Goal: Check status: Check status

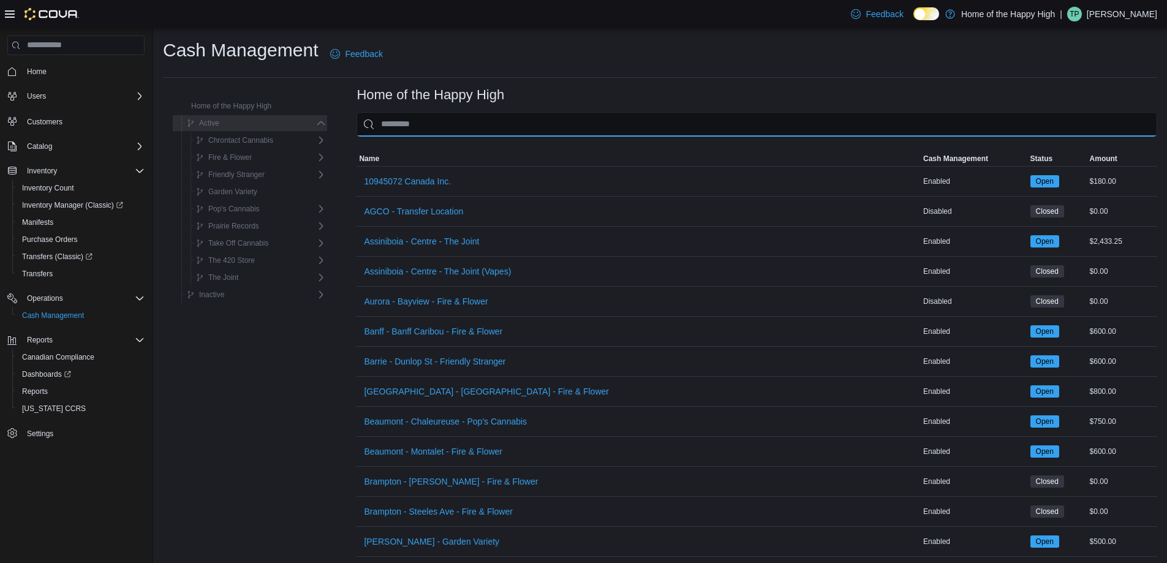
click at [401, 124] on input "This is a search bar. As you type, the results lower in the page will automatic…" at bounding box center [757, 124] width 801 height 25
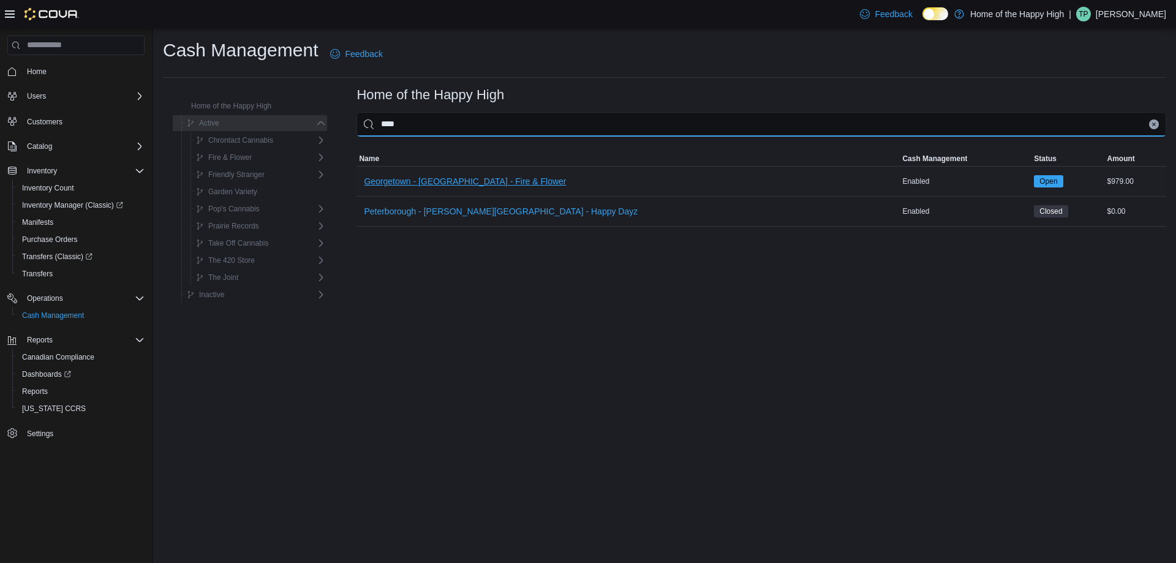
type input "****"
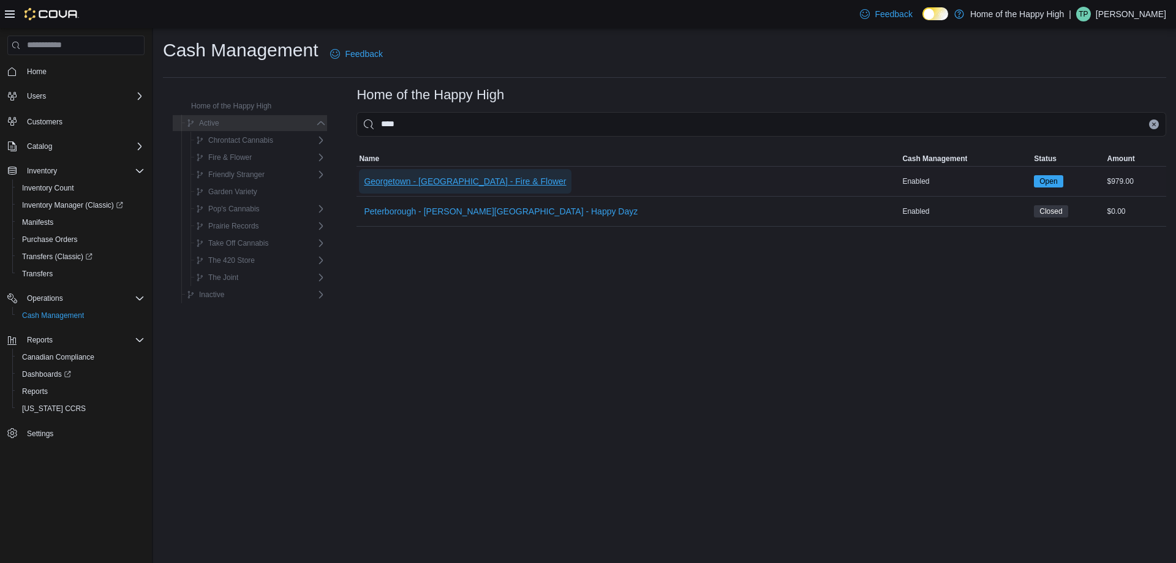
click at [413, 180] on span "Georgetown - [GEOGRAPHIC_DATA] - Fire & Flower" at bounding box center [465, 181] width 202 height 12
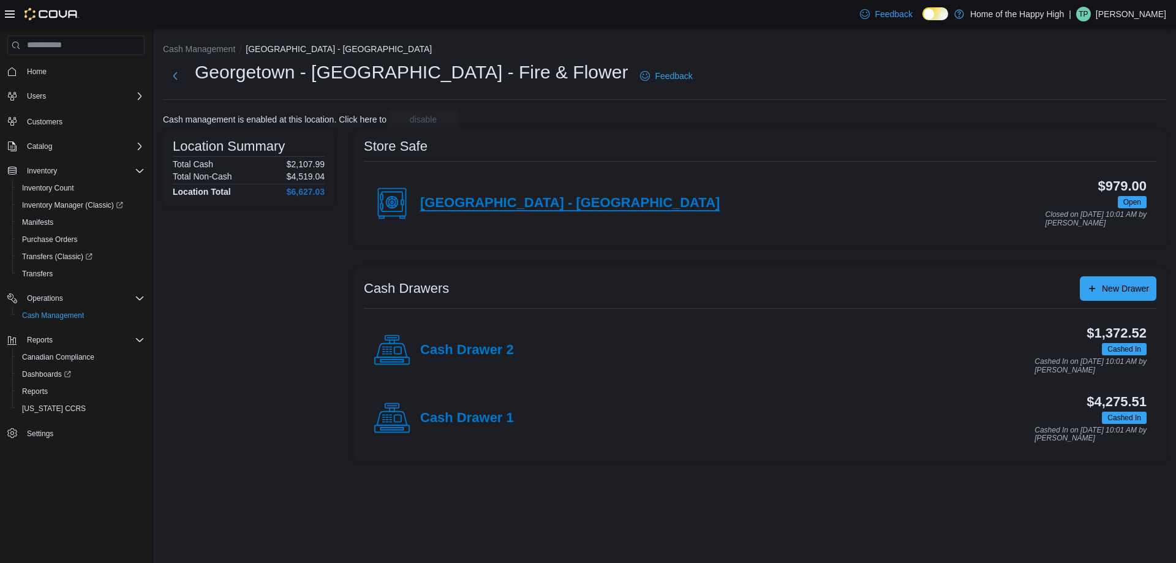
click at [529, 211] on h4 "[GEOGRAPHIC_DATA] - [GEOGRAPHIC_DATA]" at bounding box center [570, 203] width 300 height 16
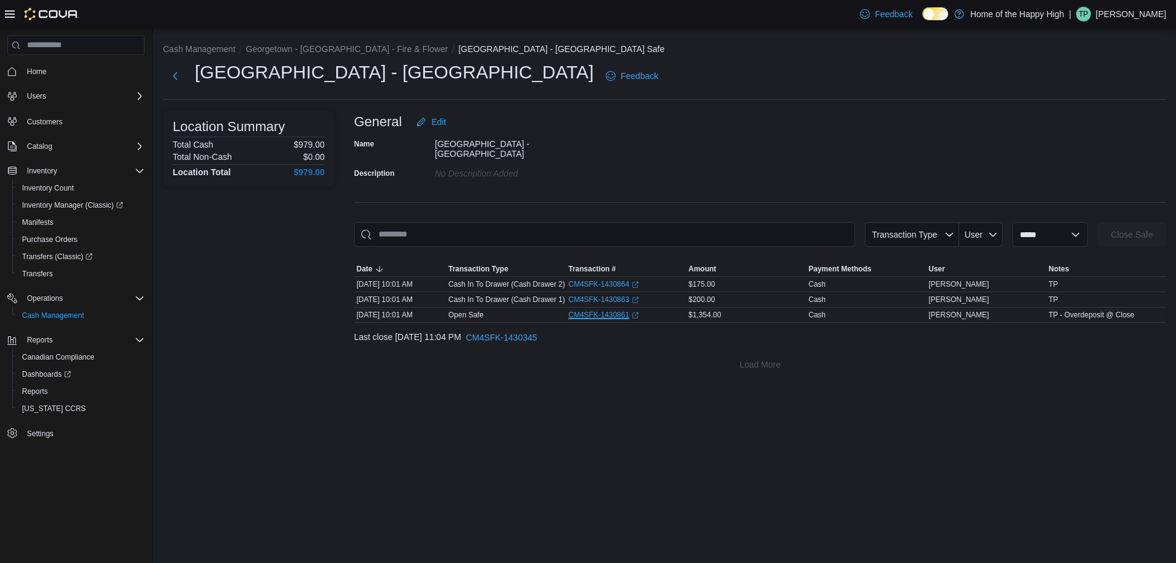
click at [594, 310] on link "CM4SFK-1430861 (opens in a new tab or window)" at bounding box center [603, 315] width 70 height 10
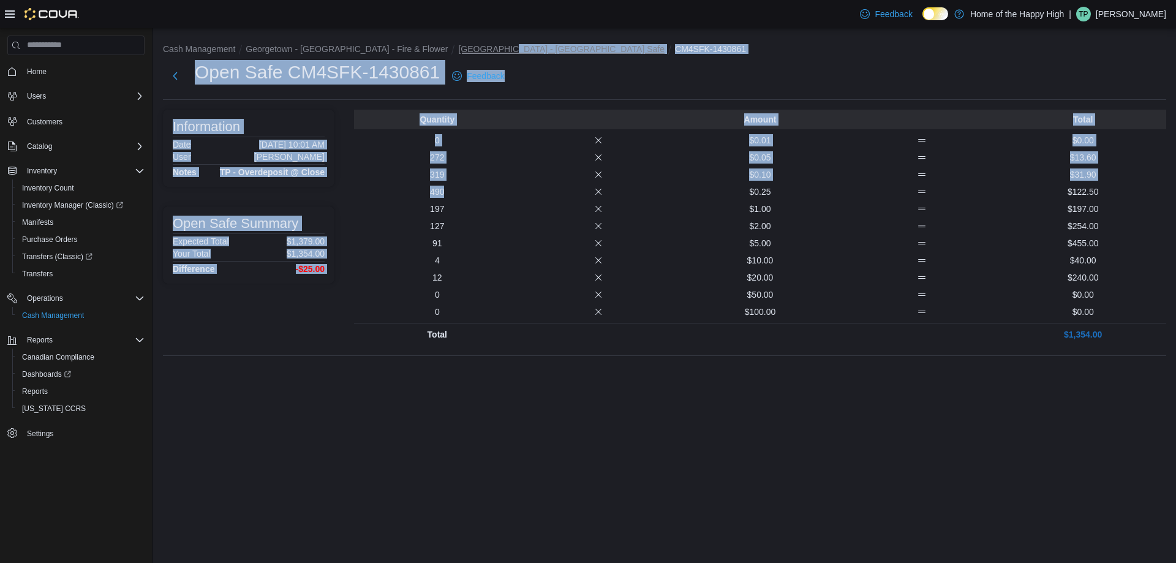
drag, startPoint x: 470, startPoint y: 48, endPoint x: 486, endPoint y: 195, distance: 147.3
click at [486, 195] on div "Cash Management [GEOGRAPHIC_DATA] - Mountainview - Fire & Flower [GEOGRAPHIC_DA…" at bounding box center [664, 201] width 1023 height 347
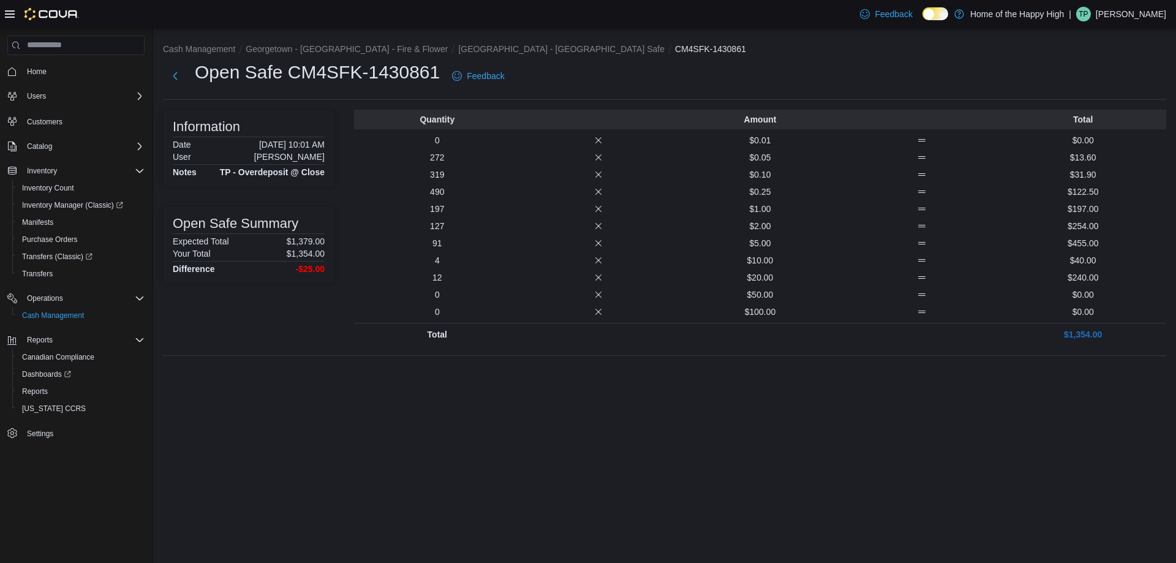
click at [476, 200] on div "Quantity Amount Total 0 $0.01 $0.00 272 $0.05 $13.60 319 $0.10 $31.90 490 $0.25…" at bounding box center [760, 228] width 812 height 236
click at [304, 44] on button "Georgetown - [GEOGRAPHIC_DATA] - Fire & Flower" at bounding box center [347, 49] width 202 height 10
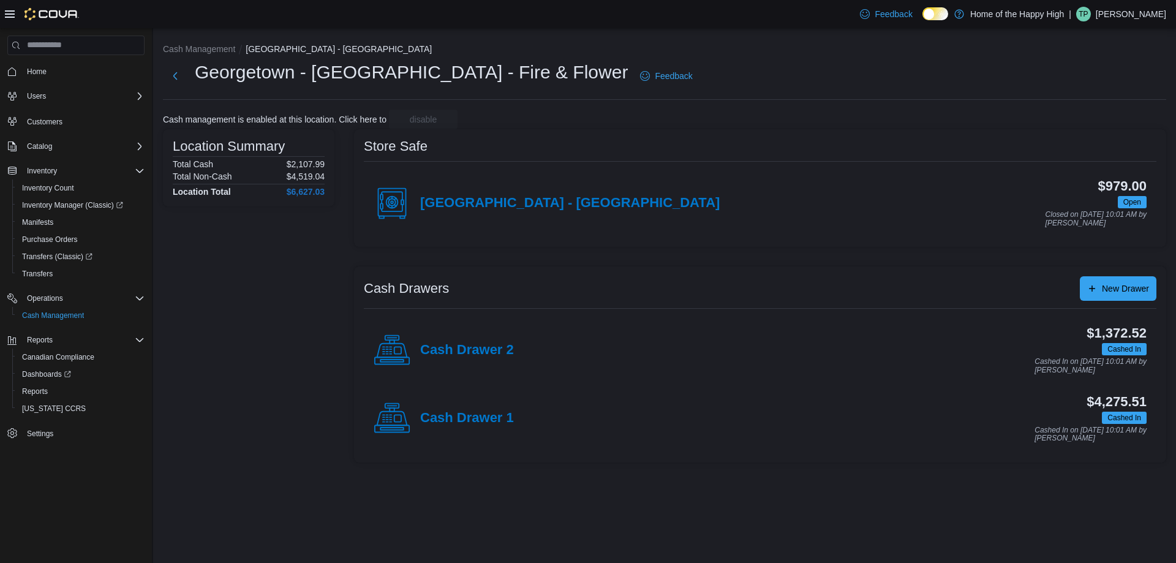
click at [1124, 12] on div "| TP [PERSON_NAME]" at bounding box center [1117, 14] width 97 height 15
click at [1084, 121] on span "Sign Out" at bounding box center [1087, 120] width 33 height 12
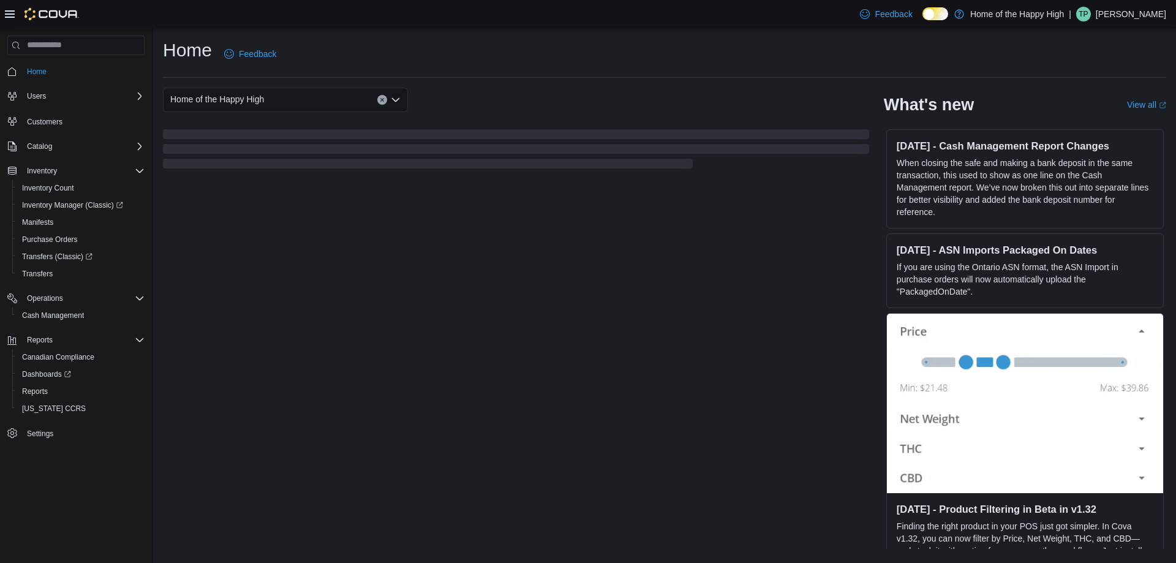
click at [1122, 9] on div "| TP Tevin Paul" at bounding box center [1117, 14] width 97 height 15
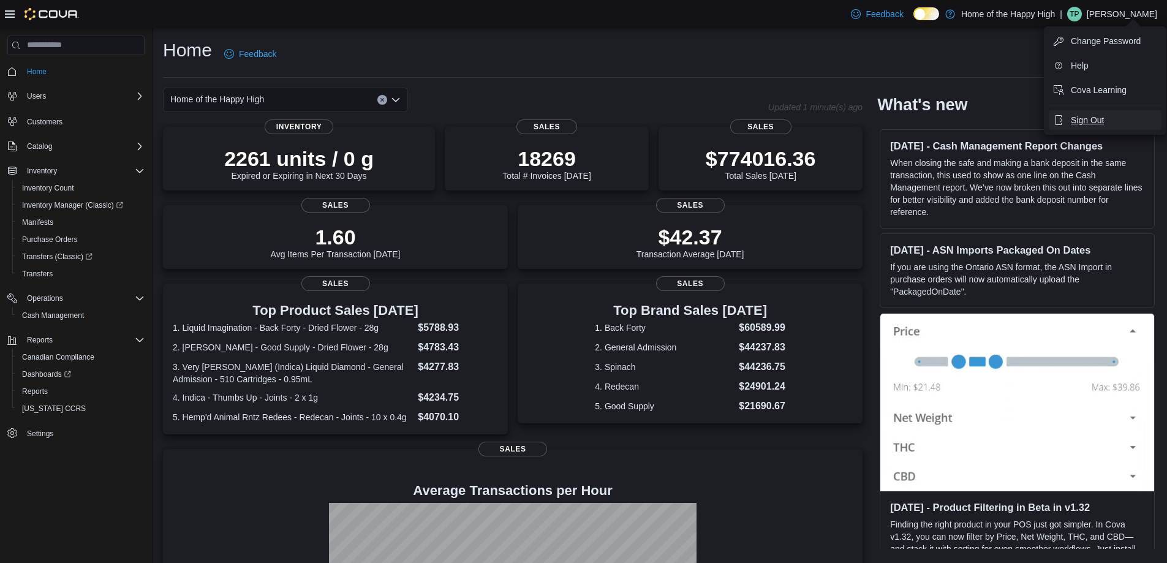
click at [1088, 118] on span "Sign Out" at bounding box center [1087, 120] width 33 height 12
